Goal: Find specific page/section: Find specific page/section

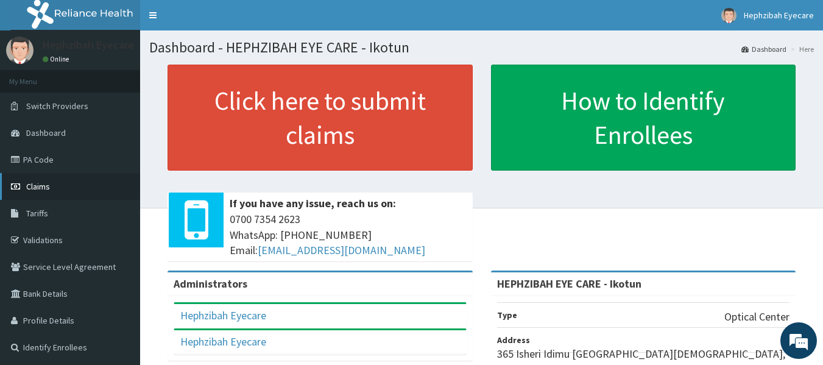
click at [40, 186] on span "Claims" at bounding box center [38, 186] width 24 height 11
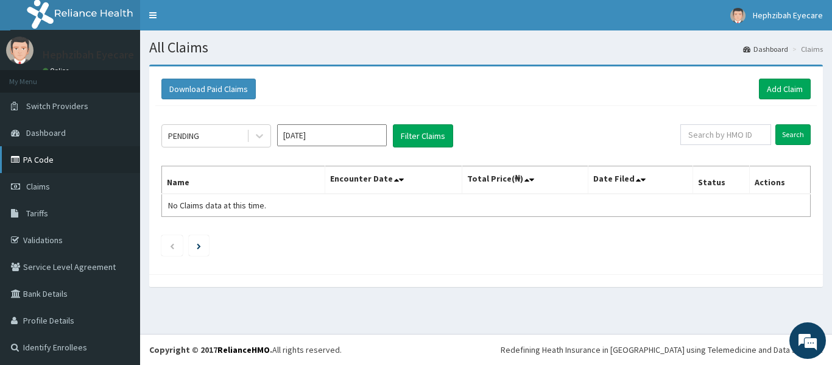
click at [34, 161] on link "PA Code" at bounding box center [70, 159] width 140 height 27
